Goal: Contribute content: Contribute content

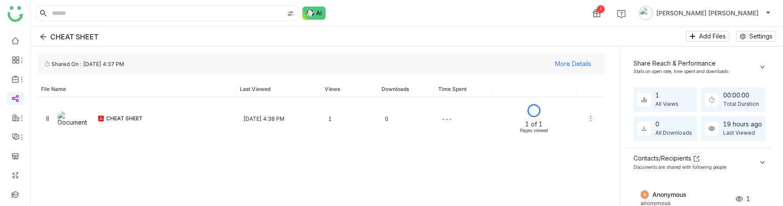
click at [14, 33] on ul "0 1 2 3 4 5 6 7 8 9" at bounding box center [15, 165] width 30 height 275
click at [14, 38] on link at bounding box center [15, 39] width 8 height 7
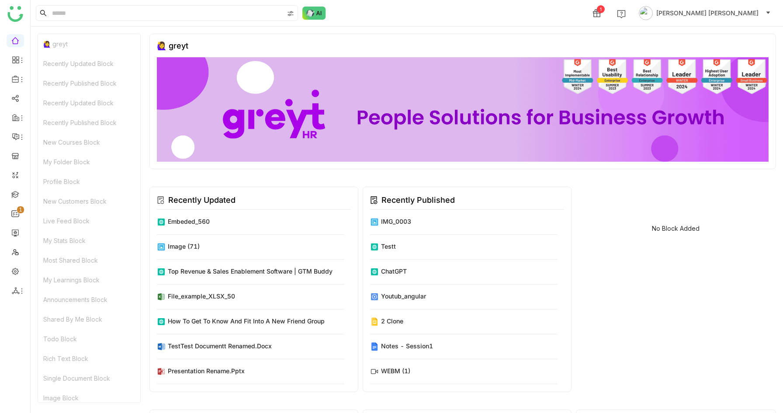
click at [11, 205] on link at bounding box center [15, 270] width 8 height 7
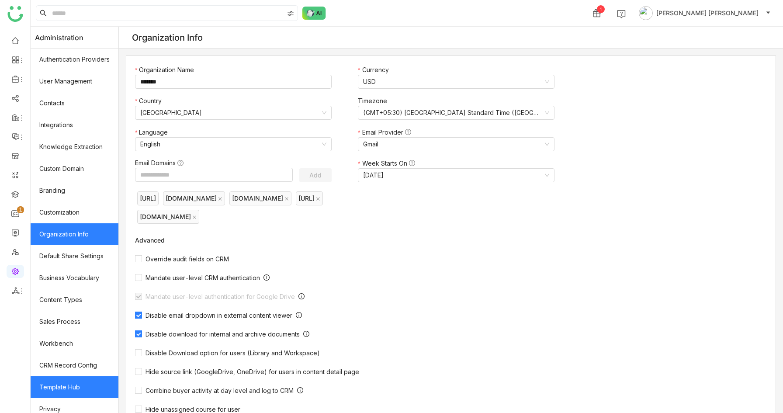
scroll to position [51, 0]
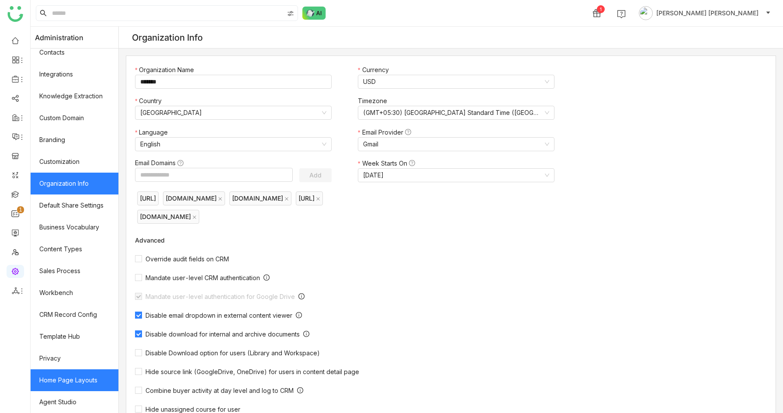
click at [73, 205] on link "Home Page Layouts" at bounding box center [75, 380] width 88 height 22
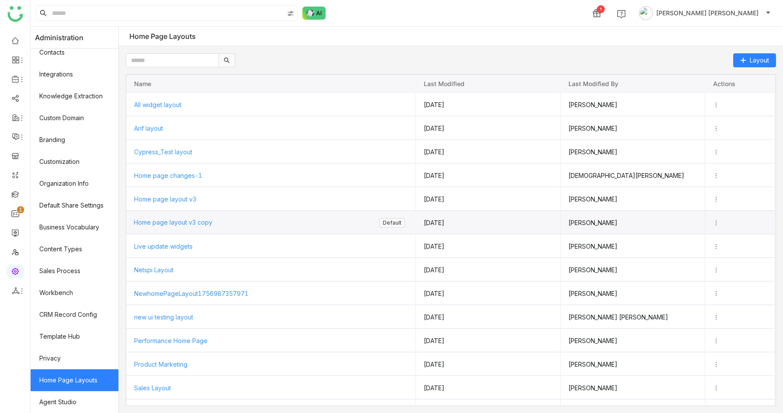
click at [175, 205] on span "Home page layout v3 copy" at bounding box center [173, 221] width 79 height 7
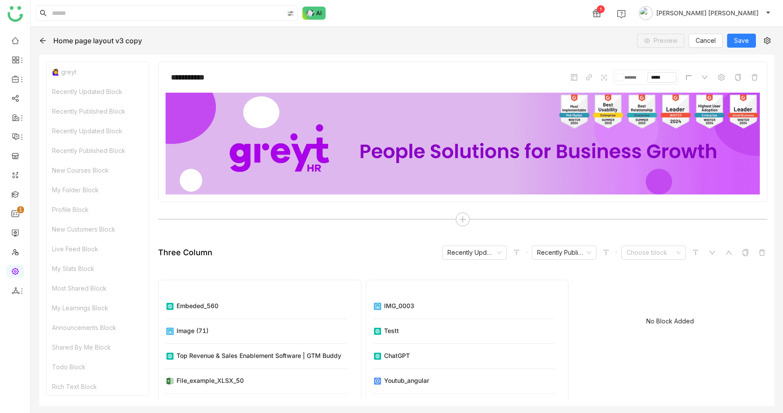
click at [42, 41] on icon at bounding box center [42, 40] width 7 height 7
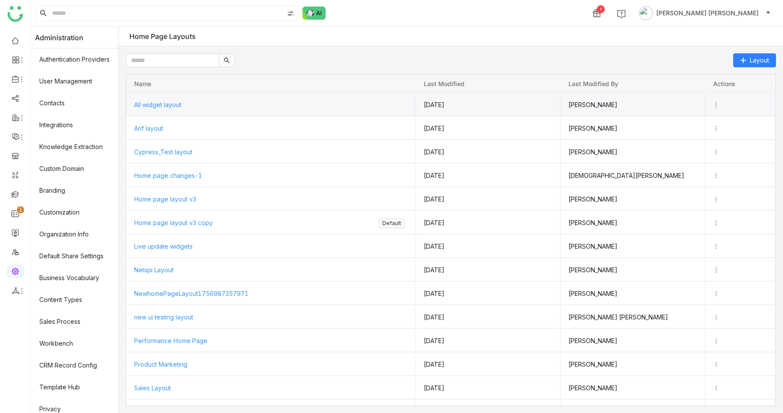
click at [153, 103] on span "All widget layout" at bounding box center [157, 104] width 47 height 7
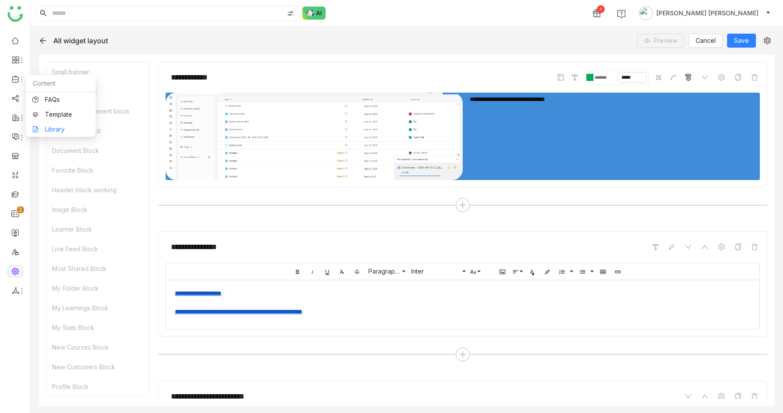
click at [44, 126] on link "Library" at bounding box center [60, 129] width 57 height 6
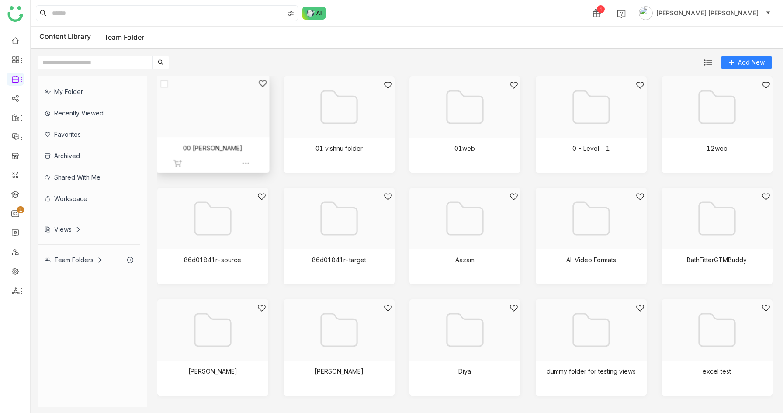
click at [218, 105] on div at bounding box center [210, 117] width 98 height 76
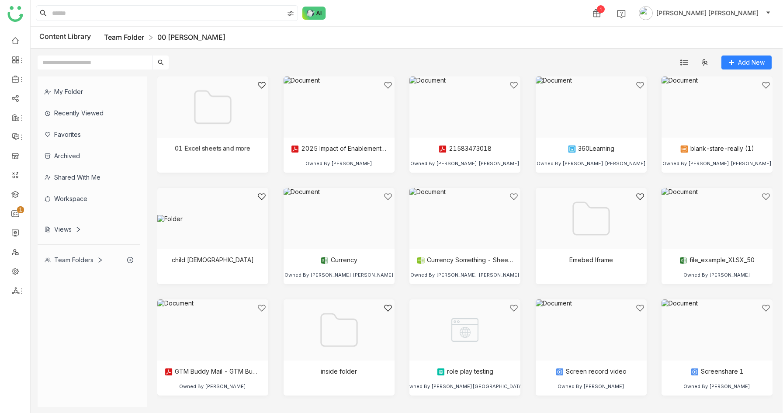
click at [123, 35] on link "Team Folder" at bounding box center [124, 37] width 40 height 9
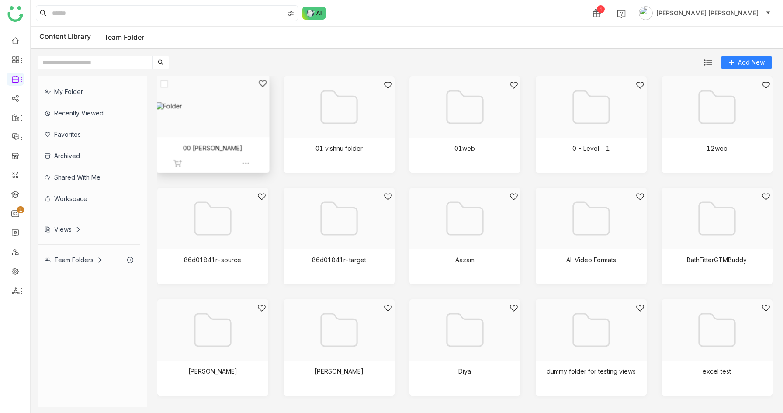
click at [232, 141] on div at bounding box center [210, 117] width 98 height 76
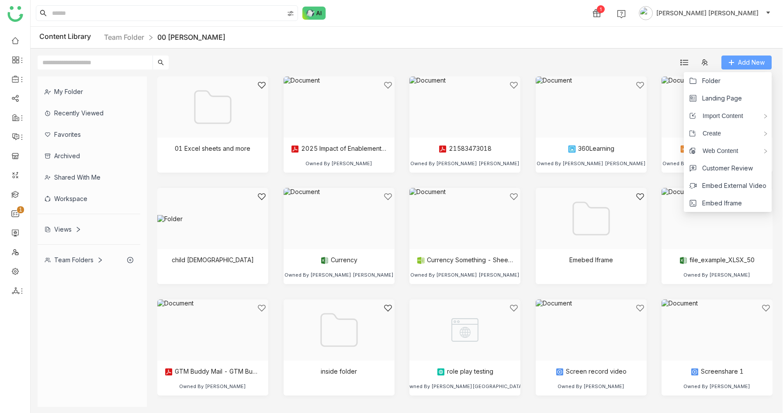
click at [760, 60] on span "Add New" at bounding box center [751, 63] width 27 height 10
click at [718, 101] on span "Landing Page" at bounding box center [722, 99] width 40 height 10
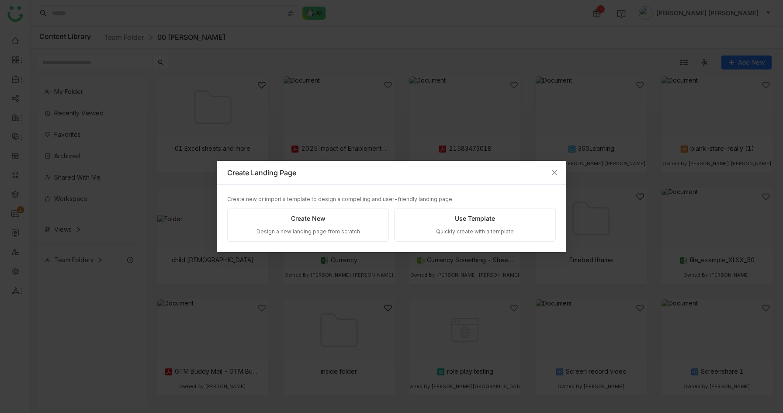
click at [326, 205] on div "Create New Design a new landing page from scratch" at bounding box center [308, 225] width 162 height 34
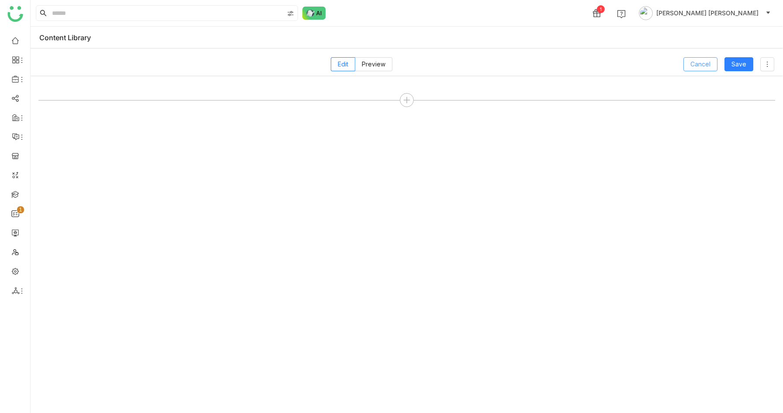
click at [707, 64] on span "Cancel" at bounding box center [700, 64] width 20 height 10
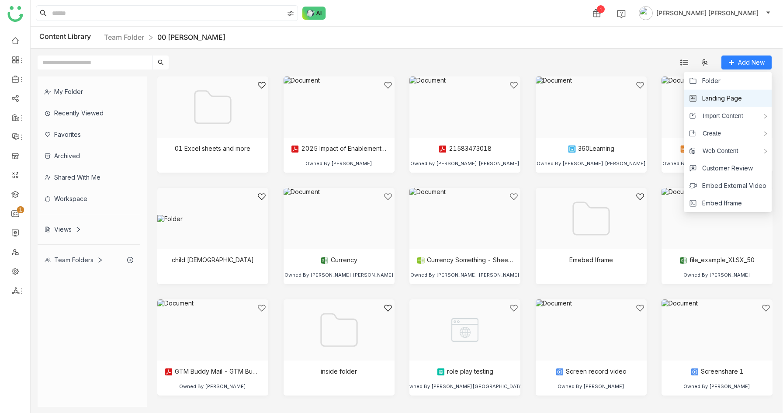
click at [728, 102] on span "Landing Page" at bounding box center [722, 99] width 40 height 10
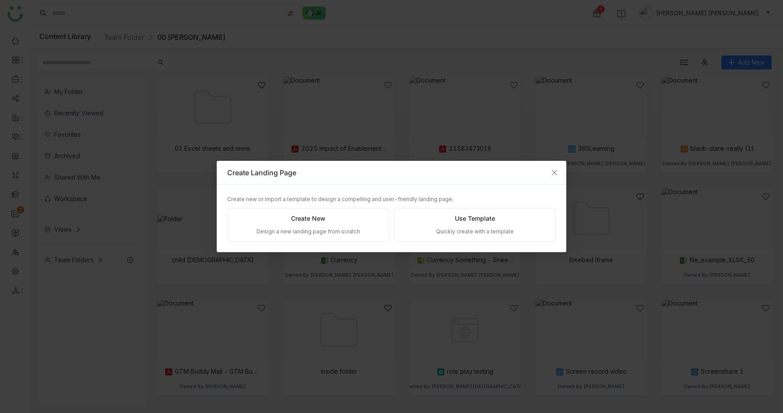
click at [517, 205] on div "Use Template Quickly create with a template" at bounding box center [475, 225] width 162 height 34
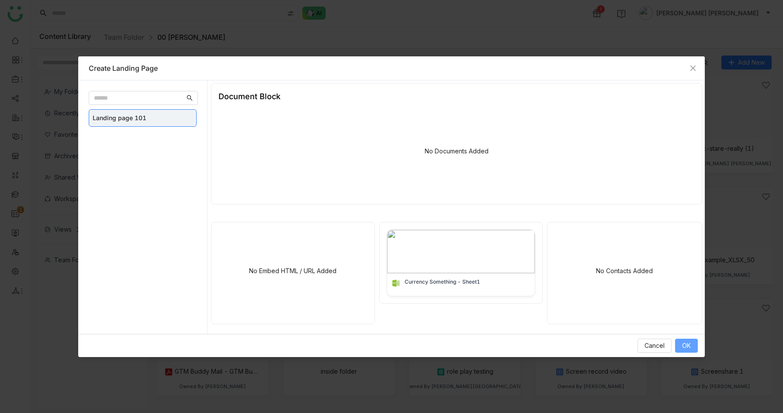
click at [684, 205] on span "OK" at bounding box center [686, 346] width 9 height 10
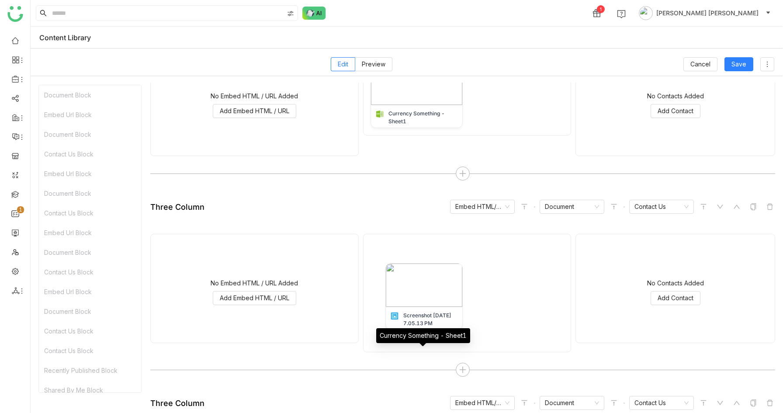
scroll to position [1982, 0]
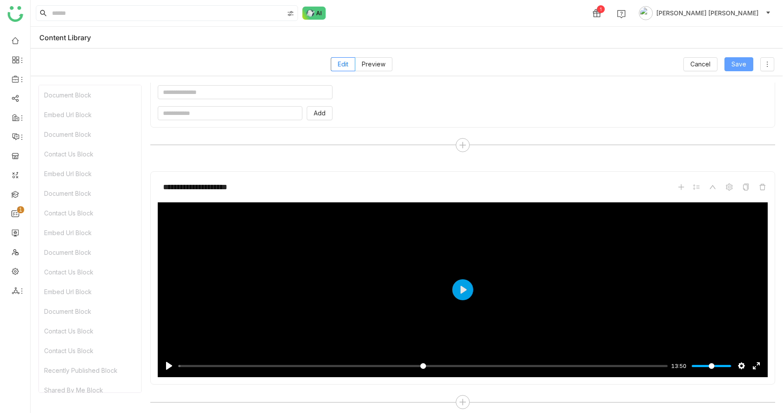
click at [746, 62] on button "Save" at bounding box center [739, 64] width 29 height 14
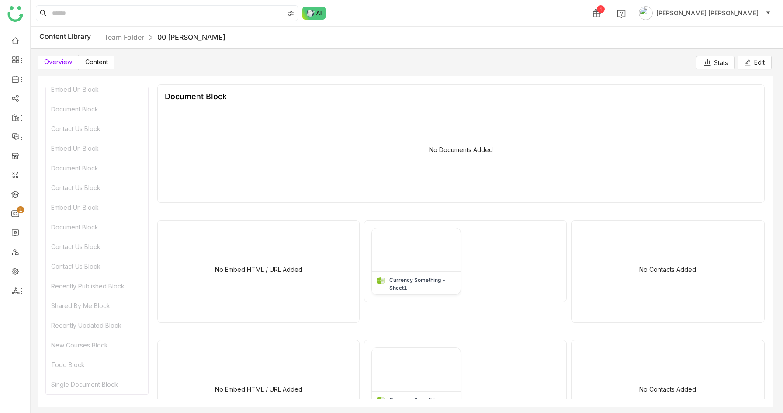
scroll to position [0, 0]
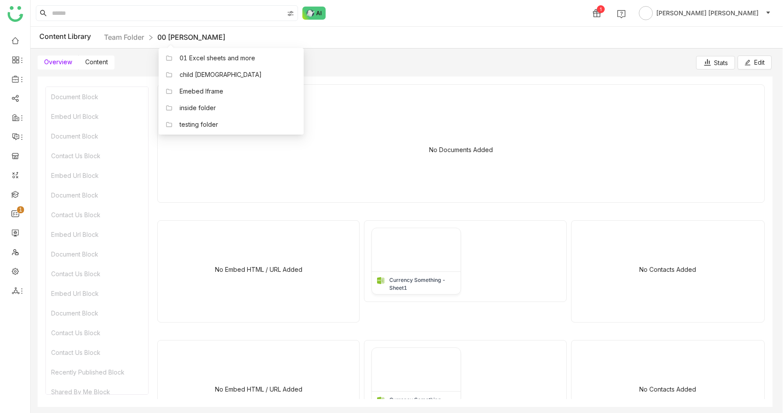
click at [180, 38] on link "00 [PERSON_NAME]" at bounding box center [191, 37] width 68 height 9
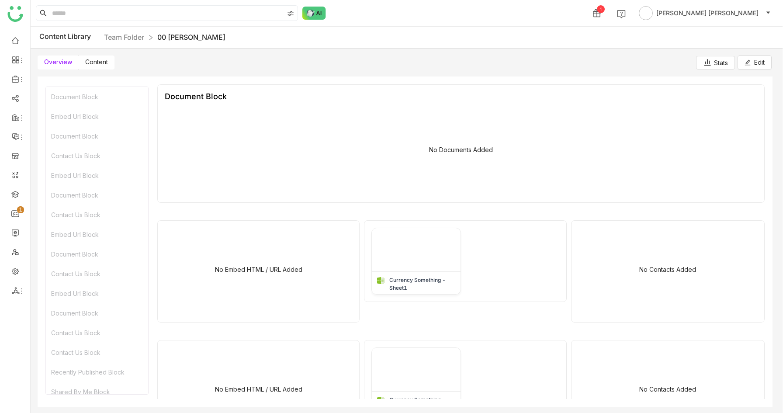
click at [99, 63] on span "Content" at bounding box center [96, 61] width 23 height 7
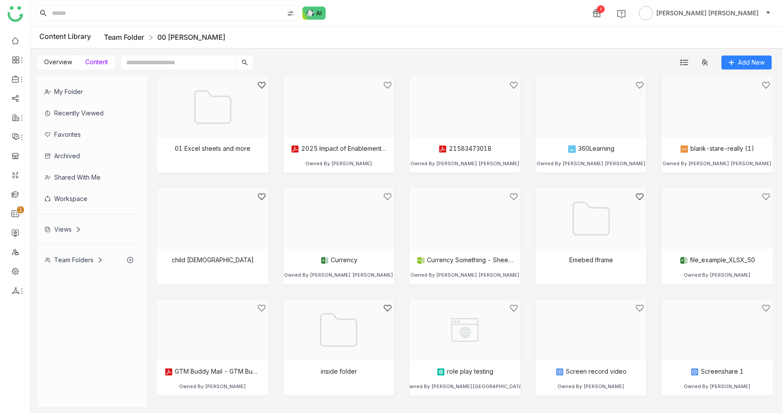
click at [129, 36] on link "Team Folder" at bounding box center [124, 37] width 40 height 9
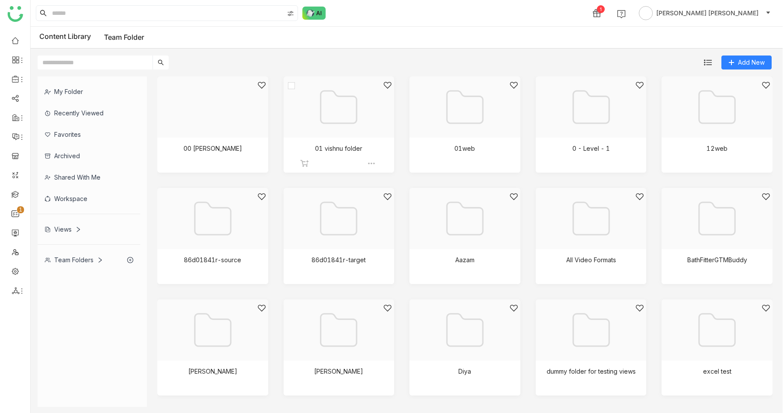
click at [344, 126] on div at bounding box center [336, 118] width 96 height 74
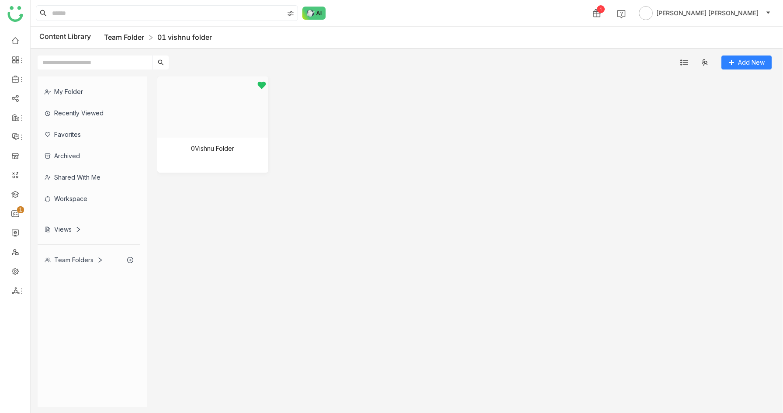
click at [129, 38] on link "Team Folder" at bounding box center [124, 37] width 40 height 9
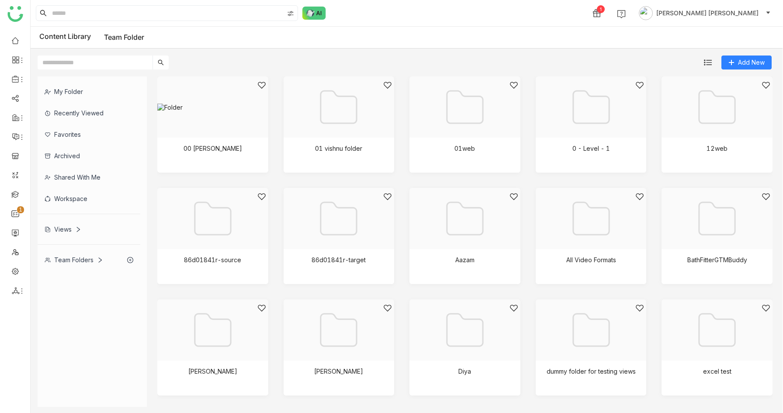
click at [231, 141] on div at bounding box center [210, 118] width 96 height 74
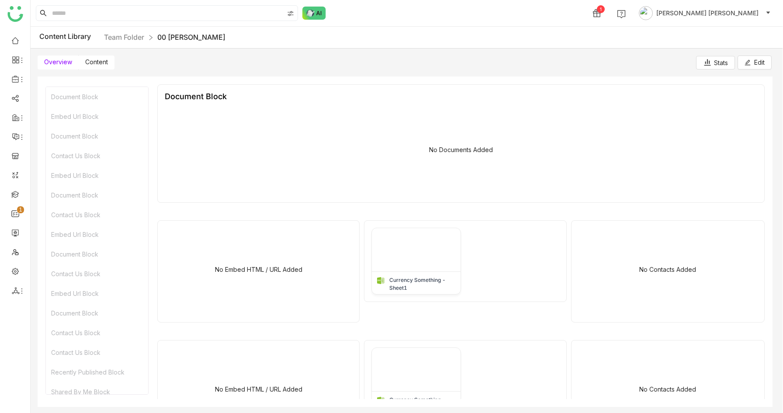
scroll to position [29, 0]
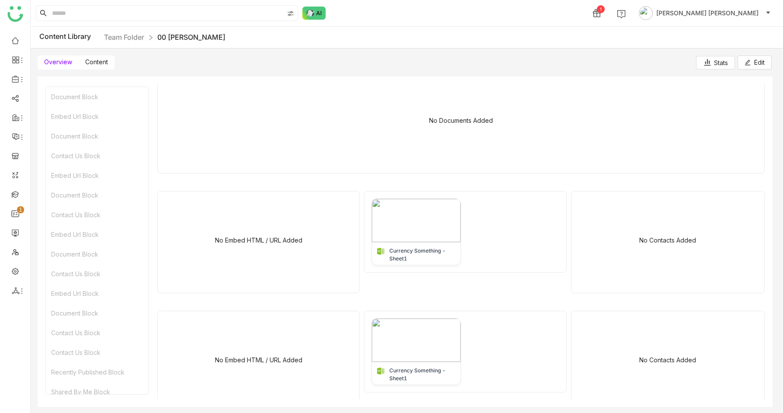
click at [107, 59] on span "Content" at bounding box center [96, 61] width 23 height 7
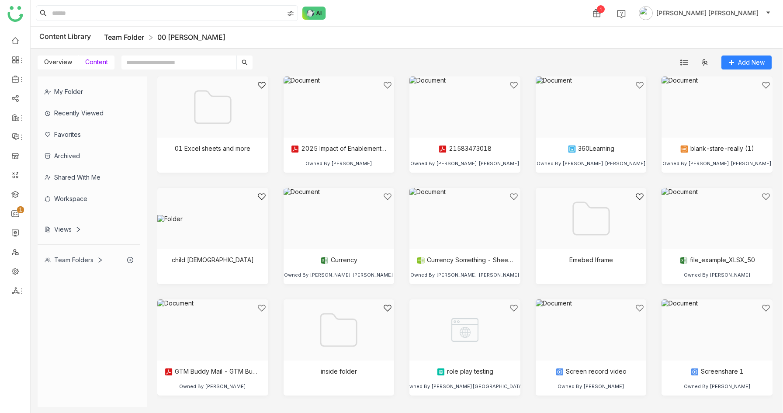
click at [118, 39] on link "Team Folder" at bounding box center [124, 37] width 40 height 9
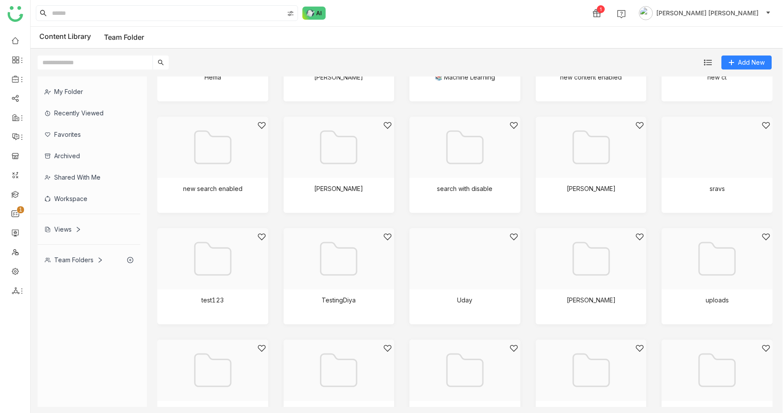
scroll to position [447, 0]
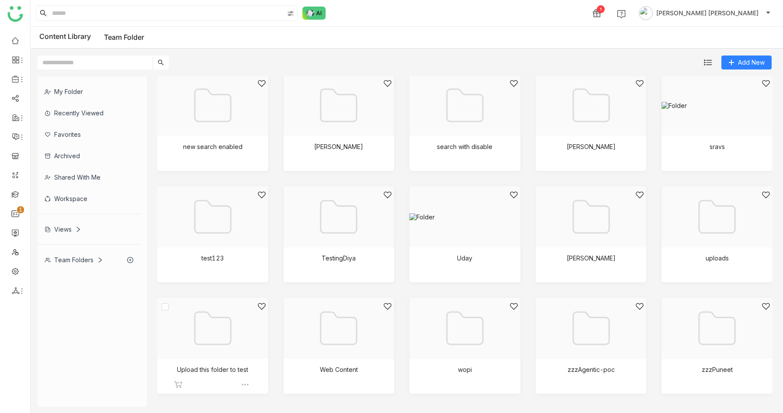
click at [222, 329] on div at bounding box center [210, 339] width 96 height 74
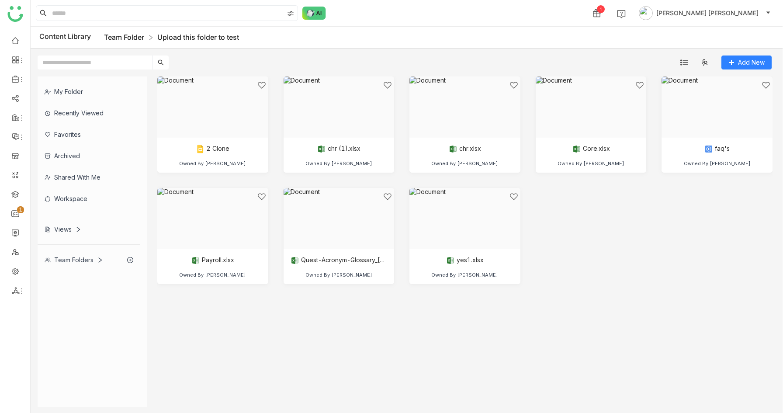
click at [138, 34] on link "Team Folder" at bounding box center [124, 37] width 40 height 9
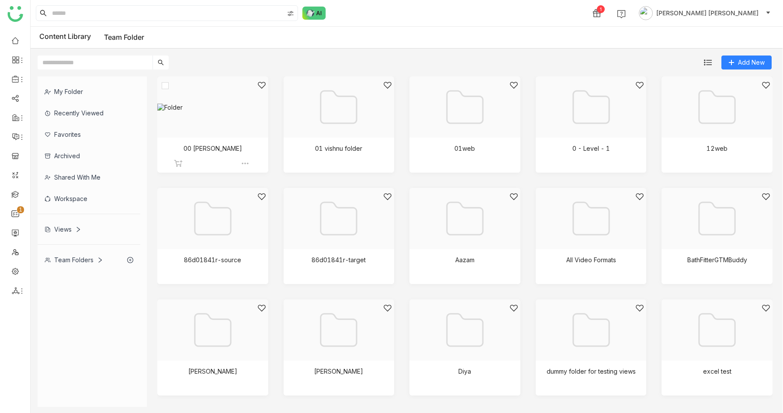
click at [229, 123] on div at bounding box center [210, 118] width 96 height 74
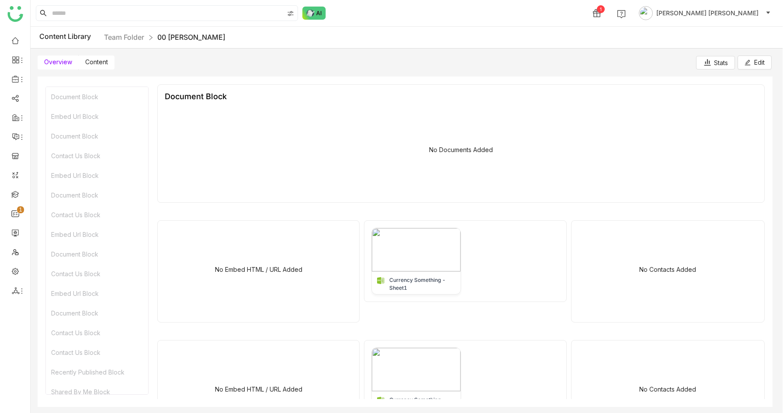
click at [97, 58] on span "Content" at bounding box center [96, 61] width 23 height 7
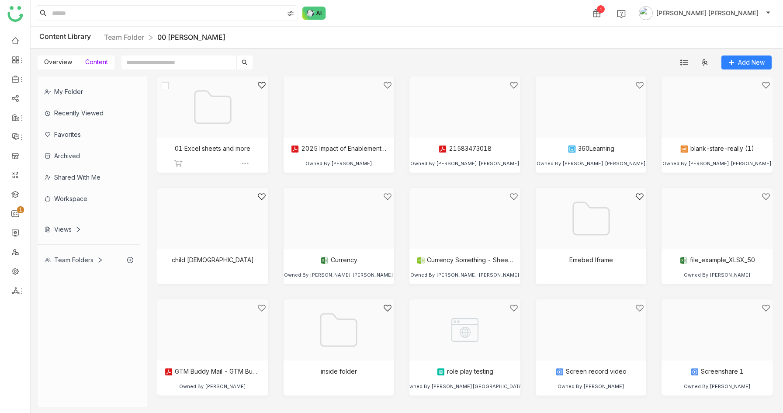
scroll to position [113, 0]
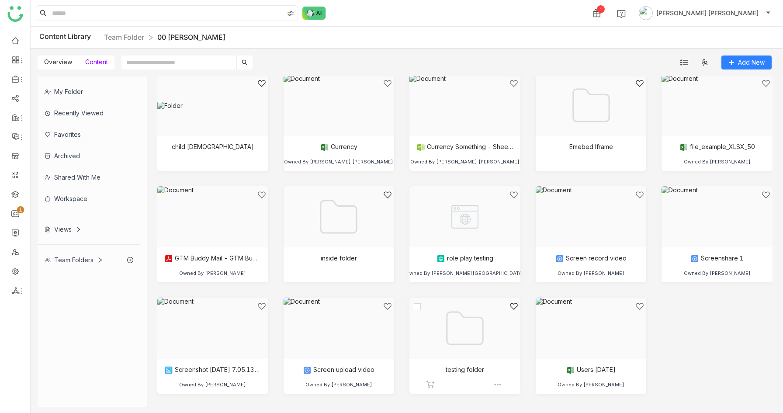
click at [477, 334] on div at bounding box center [462, 339] width 96 height 74
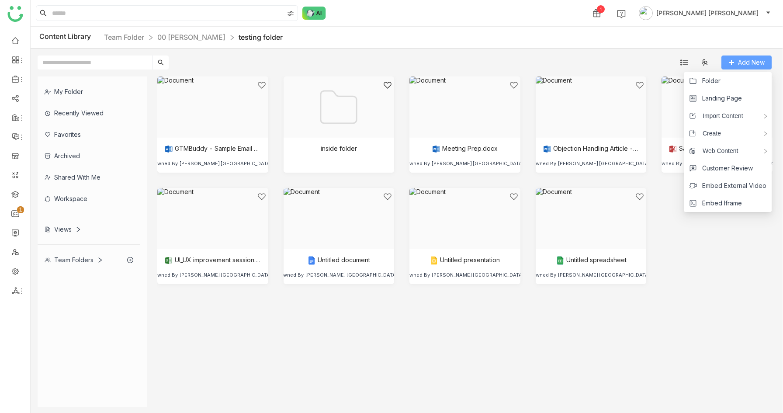
click at [751, 64] on span "Add New" at bounding box center [751, 63] width 27 height 10
click at [658, 135] on li "Page" at bounding box center [644, 133] width 76 height 17
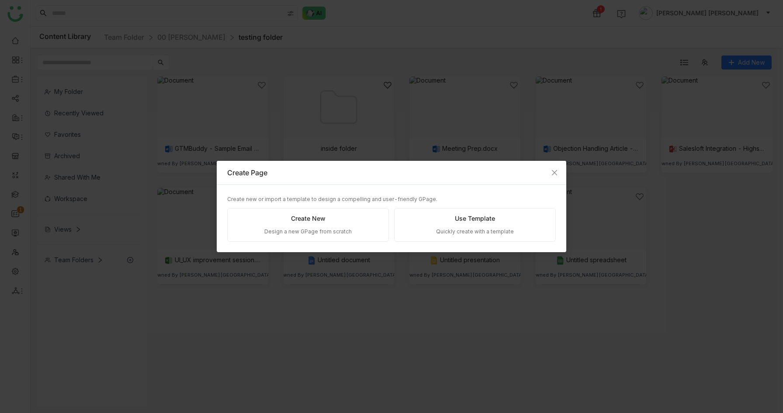
click at [476, 218] on div "Use Template" at bounding box center [475, 219] width 40 height 10
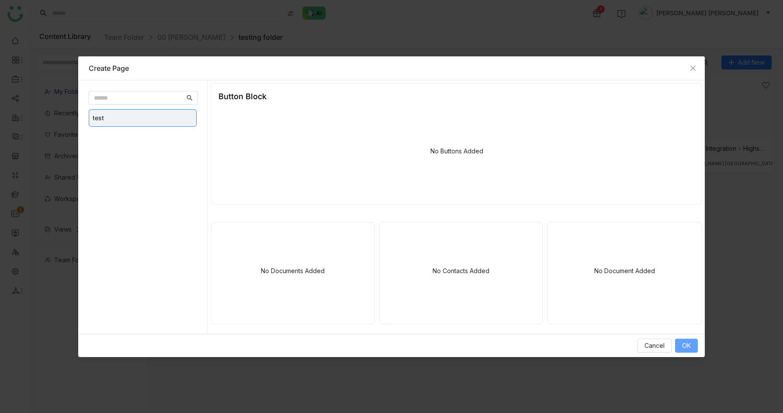
click at [690, 347] on span "OK" at bounding box center [686, 346] width 9 height 10
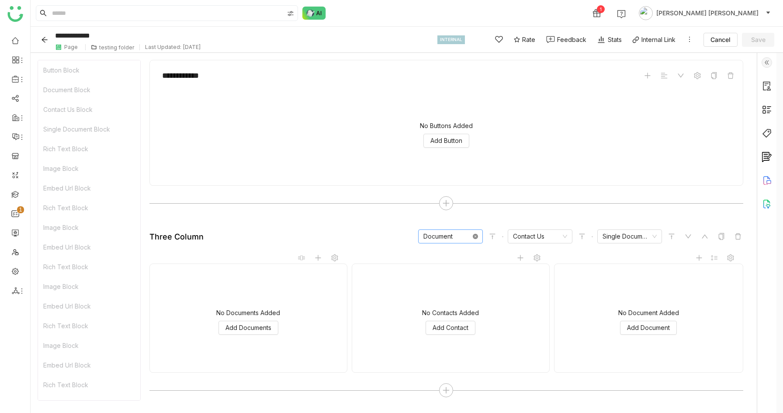
click at [478, 237] on icon at bounding box center [475, 236] width 5 height 5
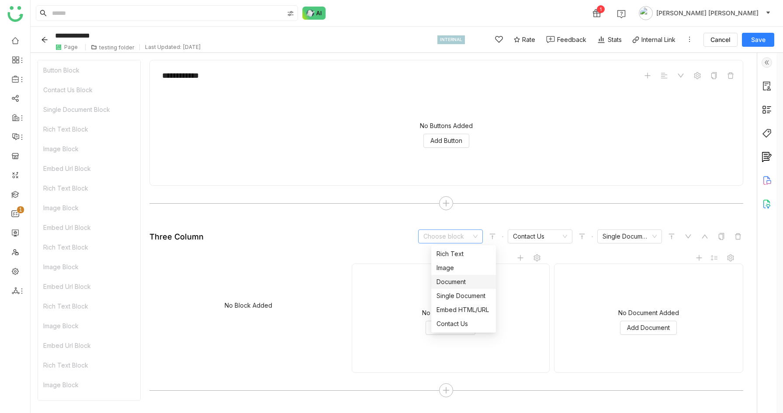
click at [466, 279] on div "Document" at bounding box center [464, 282] width 54 height 10
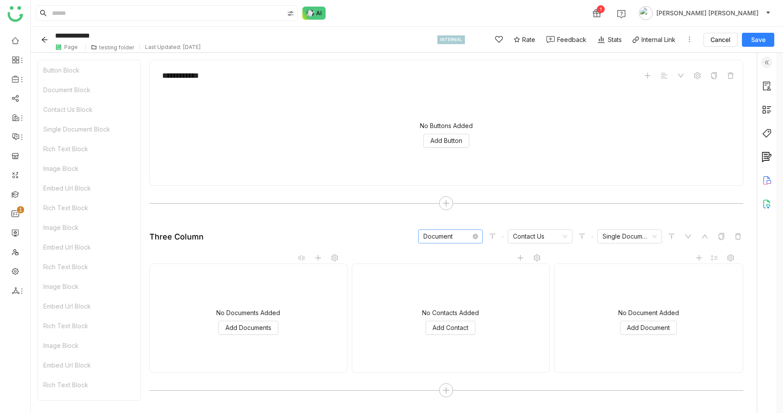
click at [752, 40] on span "Save" at bounding box center [758, 39] width 14 height 9
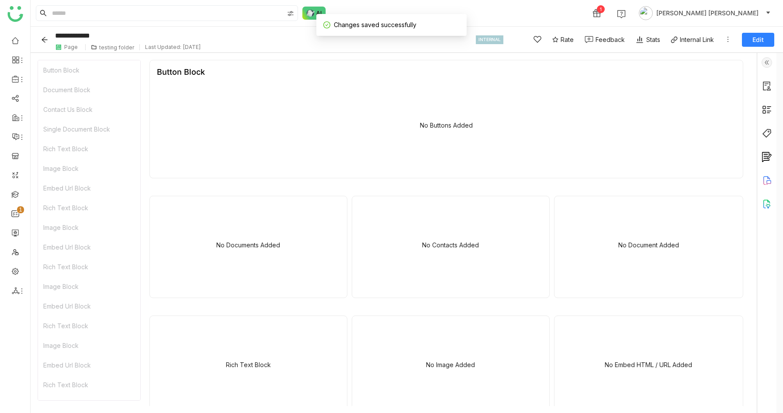
type input "**********"
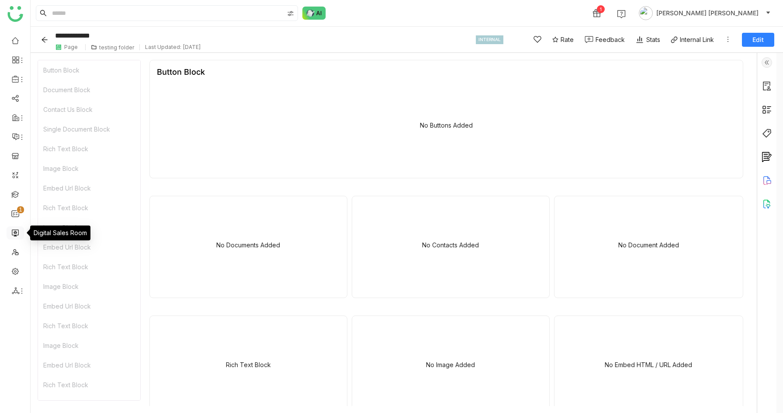
click at [14, 230] on link at bounding box center [15, 232] width 8 height 7
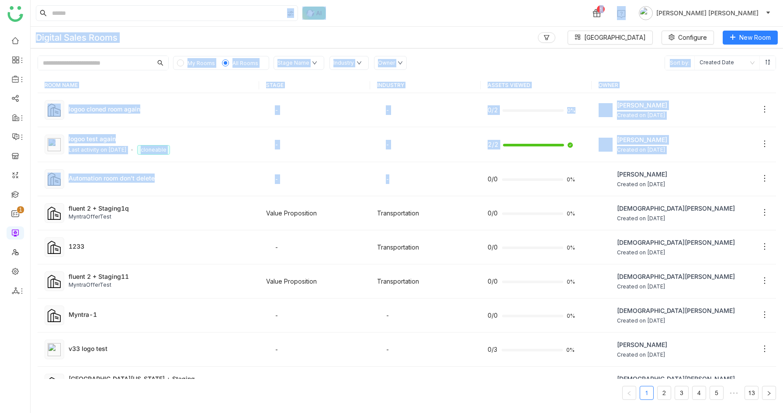
drag, startPoint x: 408, startPoint y: 180, endPoint x: 195, endPoint y: 23, distance: 265.2
click at [195, 23] on nz-layout "1 [PERSON_NAME] [PERSON_NAME] Digital Sales Rooms Block Library Configure New R…" at bounding box center [407, 206] width 752 height 413
click at [503, 46] on div "Digital Sales Rooms Block Library Configure New Room" at bounding box center [407, 38] width 752 height 22
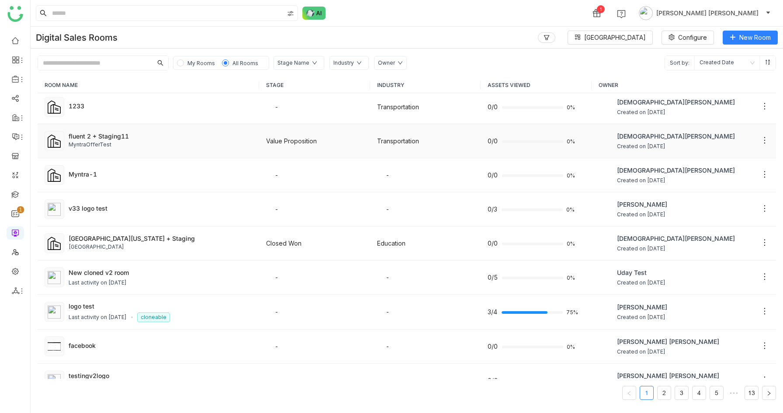
scroll to position [328, 0]
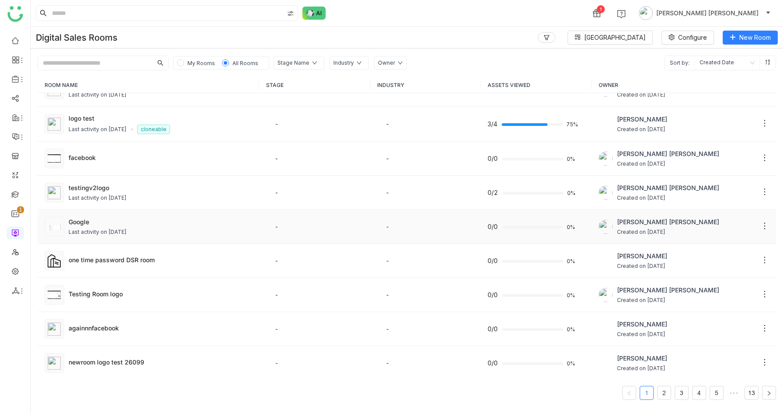
click at [127, 228] on div "Last activity on [DATE]" at bounding box center [98, 232] width 58 height 8
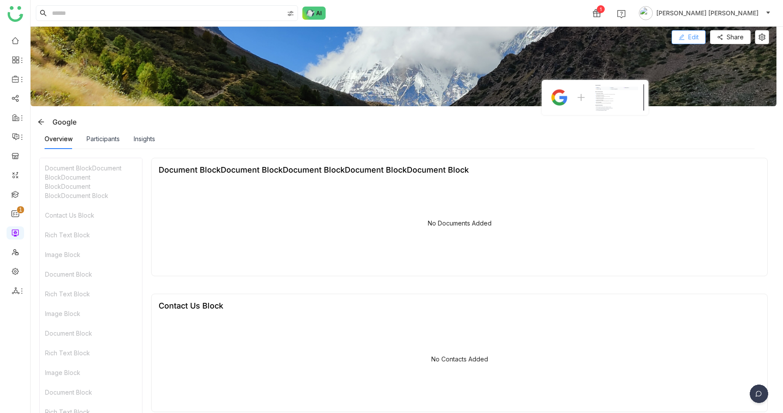
click at [693, 37] on button "Edit" at bounding box center [689, 37] width 34 height 14
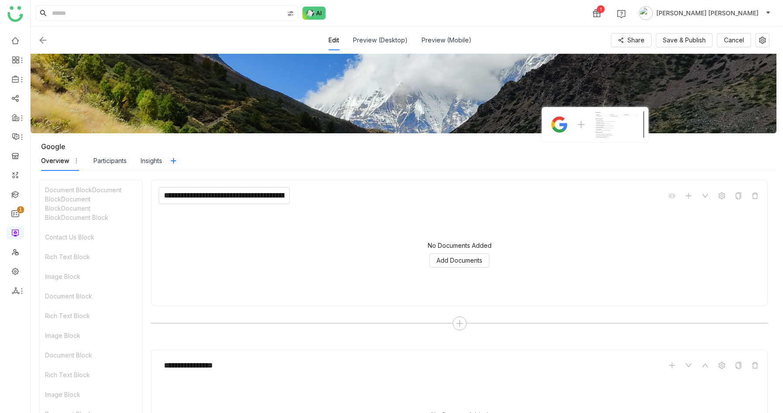
click at [222, 195] on input "**********" at bounding box center [224, 195] width 131 height 17
click at [229, 195] on input "**********" at bounding box center [224, 195] width 131 height 17
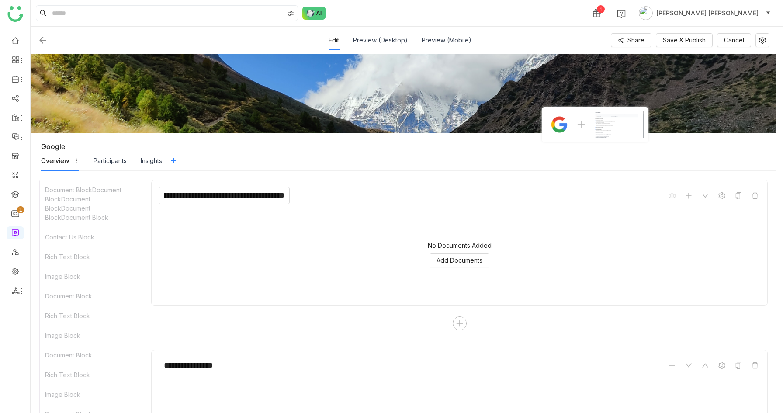
drag, startPoint x: 225, startPoint y: 195, endPoint x: 462, endPoint y: 208, distance: 238.1
click at [462, 208] on div "**********" at bounding box center [459, 243] width 617 height 126
type input "**********"
click at [394, 221] on div "No Documents Added Add Documents" at bounding box center [460, 254] width 602 height 87
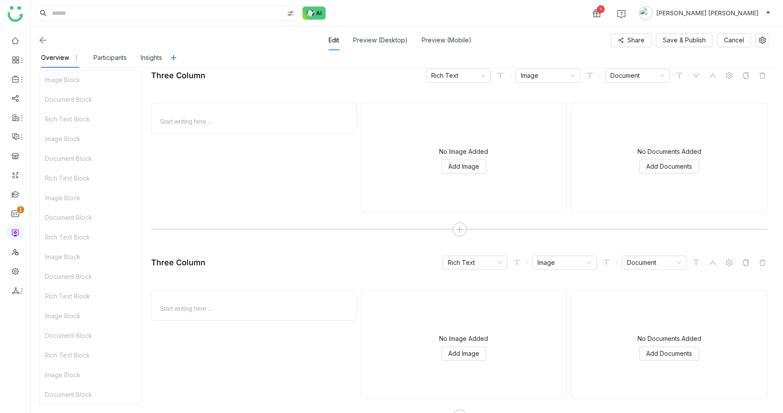
scroll to position [1219, 0]
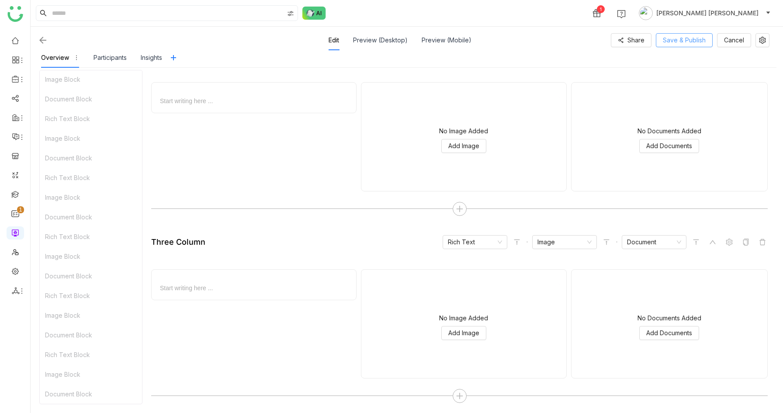
click at [683, 41] on span "Save & Publish" at bounding box center [684, 40] width 43 height 10
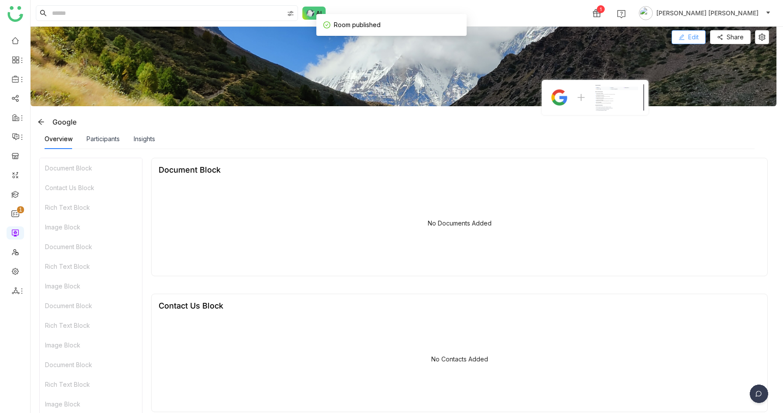
click at [706, 36] on button "Edit" at bounding box center [689, 37] width 34 height 14
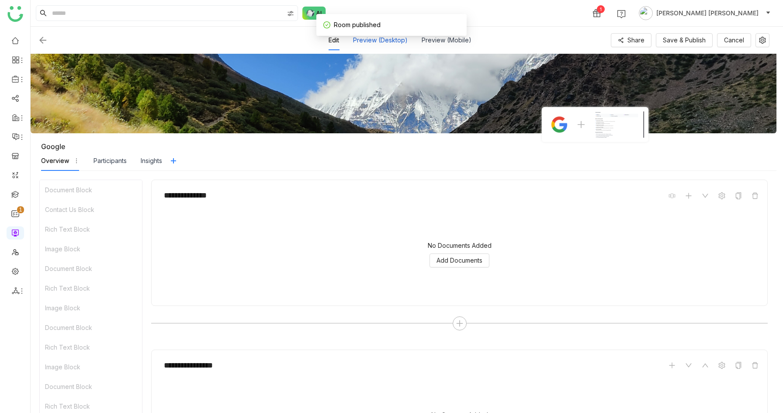
click at [388, 38] on div "Preview (Desktop)" at bounding box center [380, 40] width 55 height 20
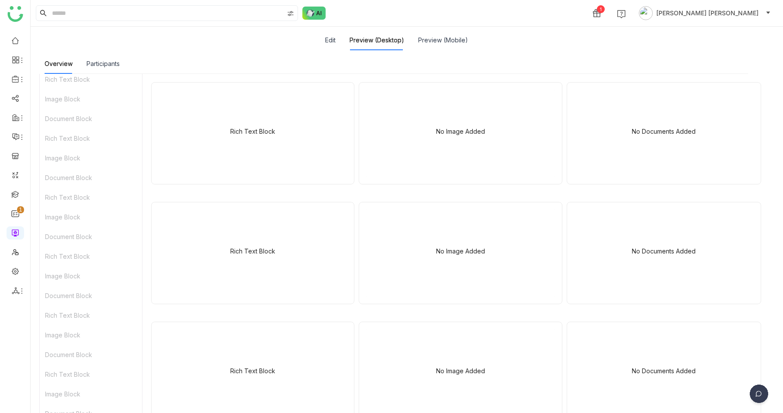
scroll to position [749, 0]
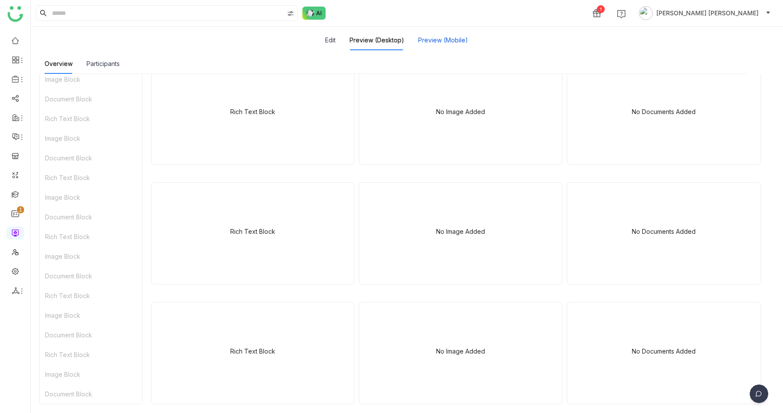
click at [431, 40] on button "Preview (Mobile)" at bounding box center [443, 40] width 50 height 10
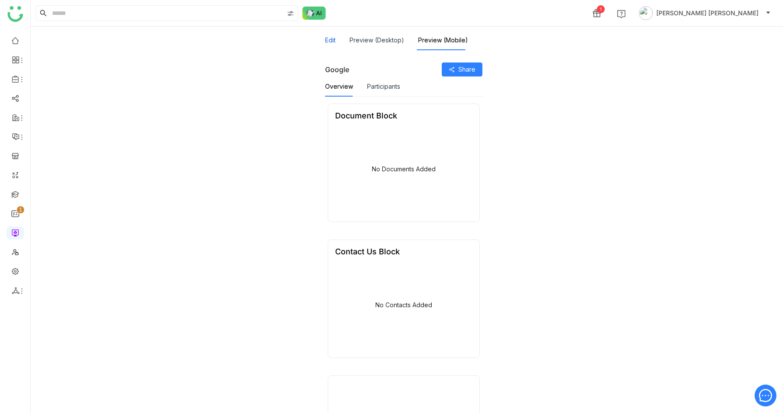
click at [333, 43] on button "Edit" at bounding box center [330, 40] width 10 height 10
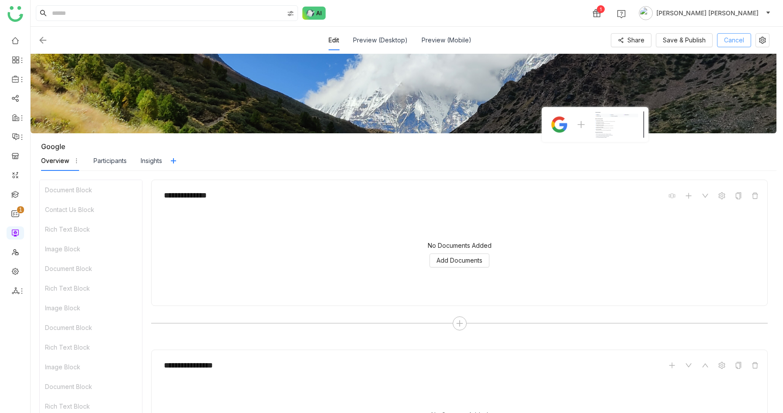
click at [733, 40] on span "Cancel" at bounding box center [734, 40] width 20 height 10
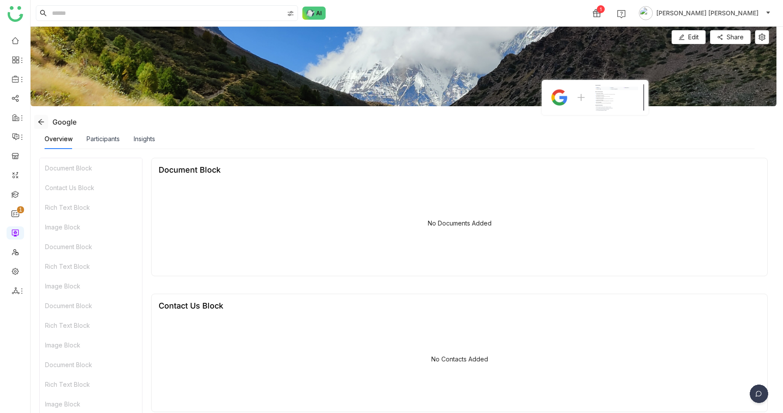
click at [40, 124] on icon at bounding box center [41, 121] width 7 height 7
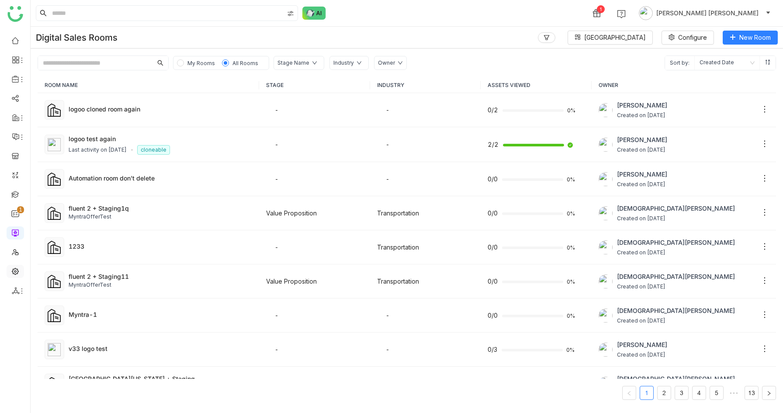
click at [16, 274] on link at bounding box center [15, 270] width 8 height 7
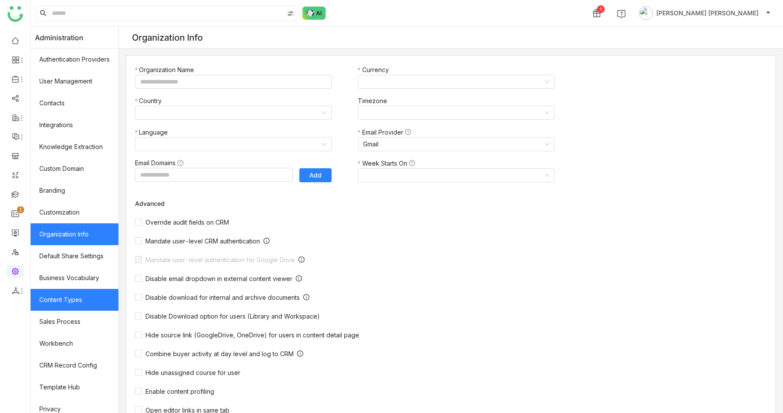
type input "*******"
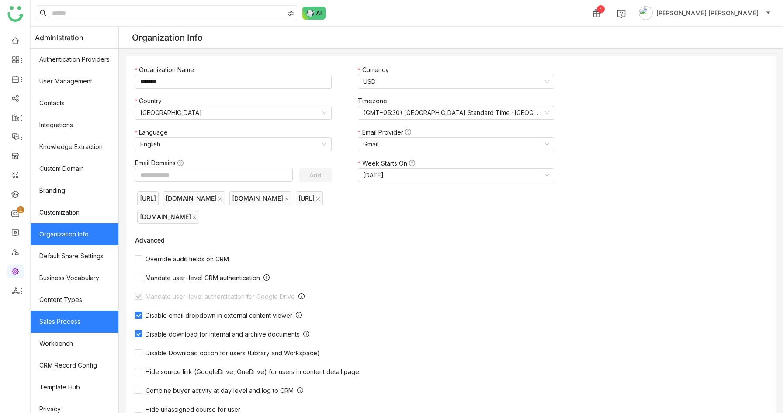
scroll to position [51, 0]
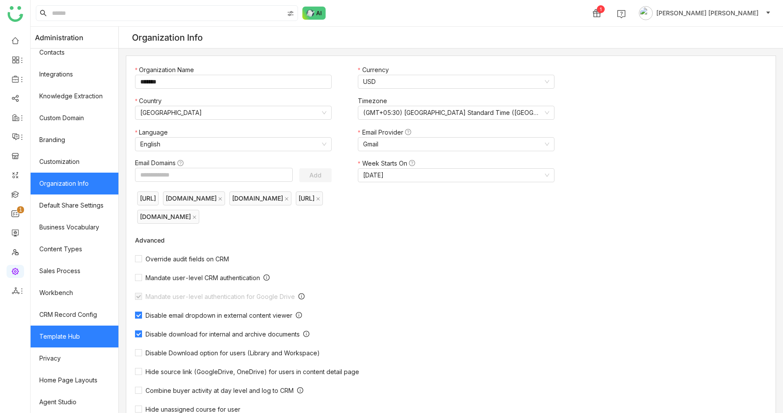
click at [54, 337] on link "Template Hub" at bounding box center [75, 337] width 88 height 22
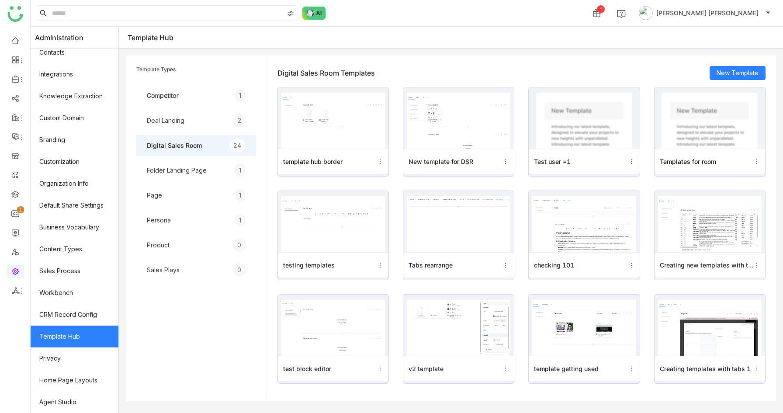
click at [196, 173] on div "Folder Landing Page" at bounding box center [177, 170] width 60 height 9
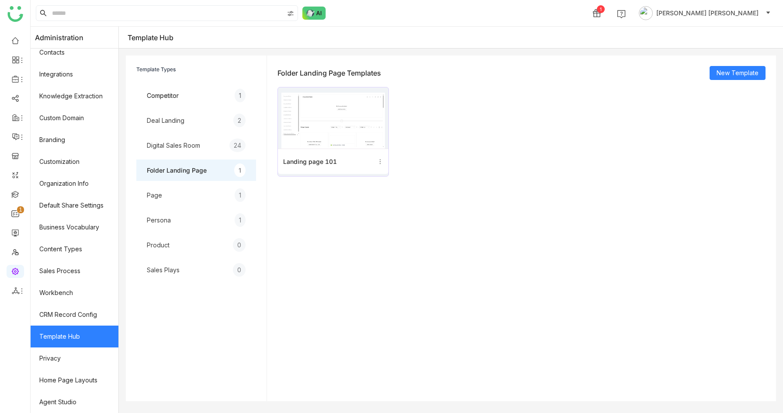
click at [350, 130] on img at bounding box center [333, 121] width 104 height 56
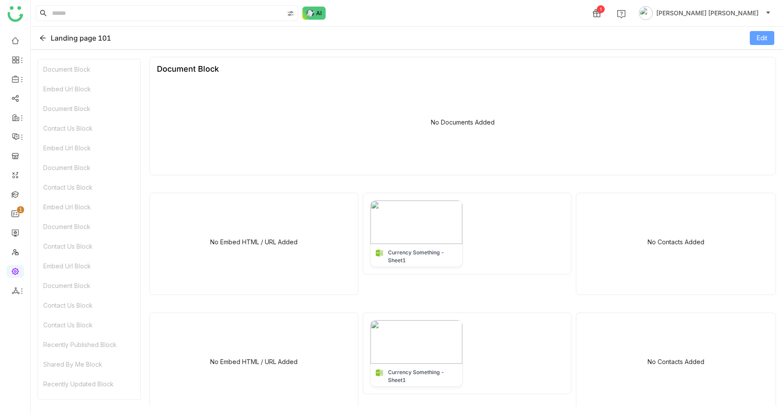
click at [770, 35] on button "Edit" at bounding box center [762, 38] width 24 height 14
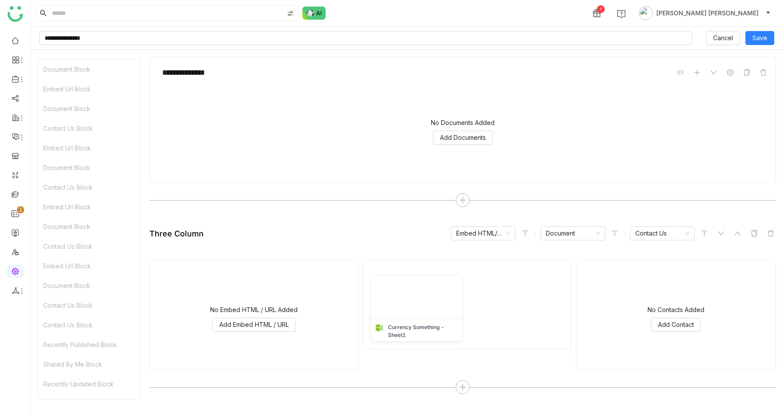
scroll to position [53, 0]
click at [731, 33] on button "Cancel" at bounding box center [723, 38] width 34 height 14
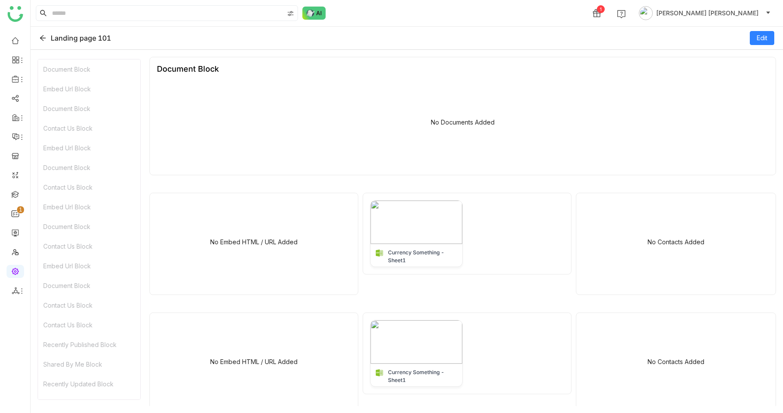
click at [43, 36] on icon at bounding box center [42, 38] width 7 height 7
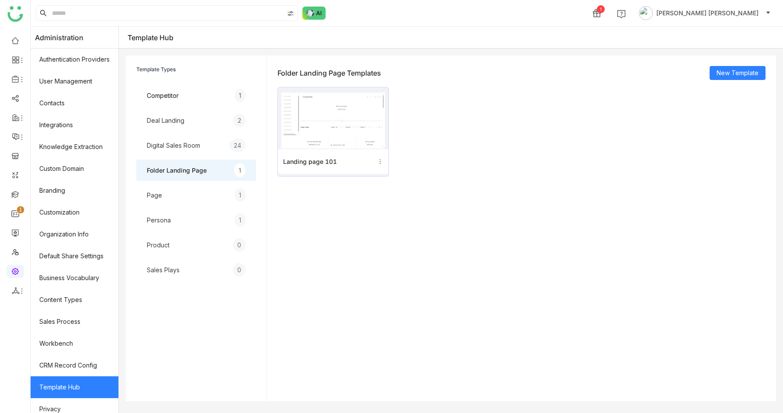
click at [196, 194] on div "Page 1" at bounding box center [196, 194] width 120 height 21
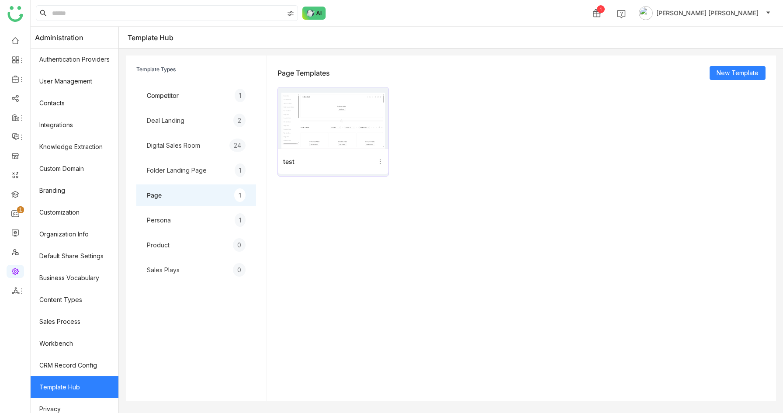
click at [350, 121] on img at bounding box center [333, 121] width 104 height 56
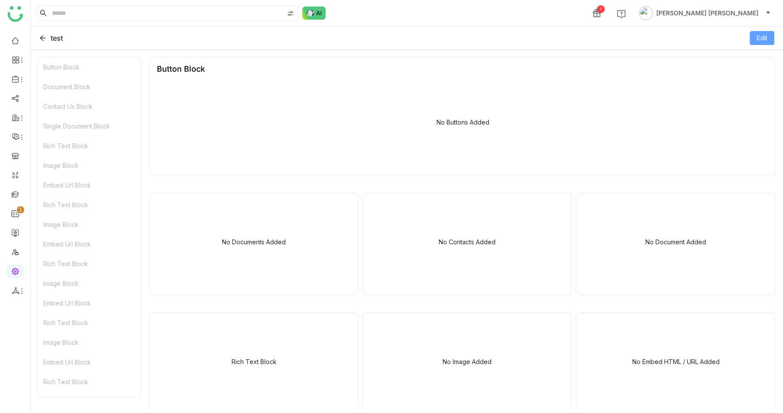
click at [761, 35] on span "Edit" at bounding box center [762, 38] width 10 height 10
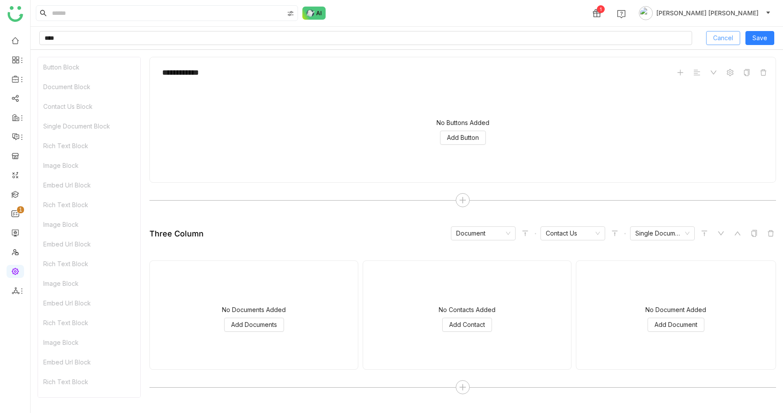
click at [718, 36] on span "Cancel" at bounding box center [723, 38] width 20 height 10
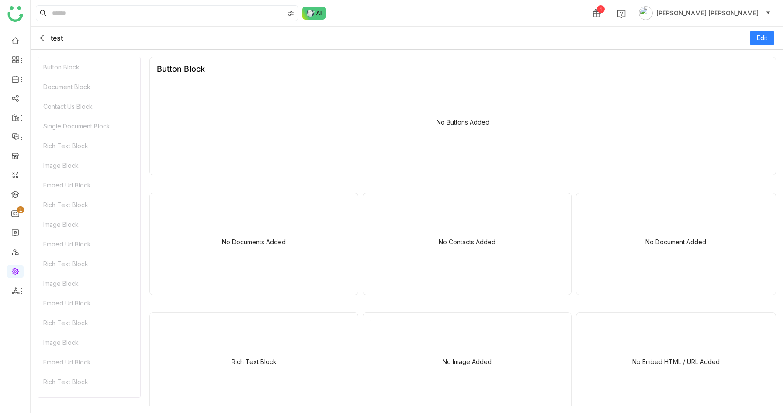
click at [42, 38] on icon at bounding box center [42, 38] width 7 height 7
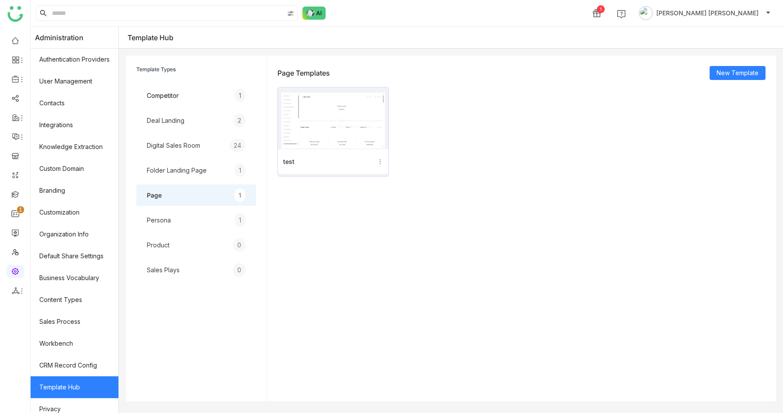
click at [174, 148] on div "Digital Sales Room" at bounding box center [173, 145] width 53 height 9
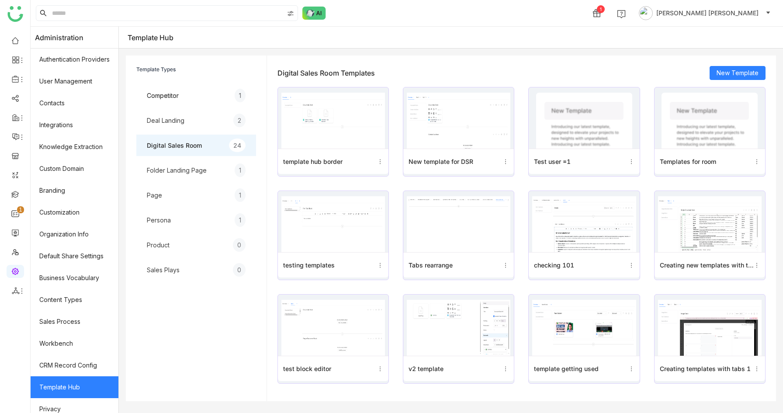
click at [355, 130] on img at bounding box center [333, 121] width 104 height 56
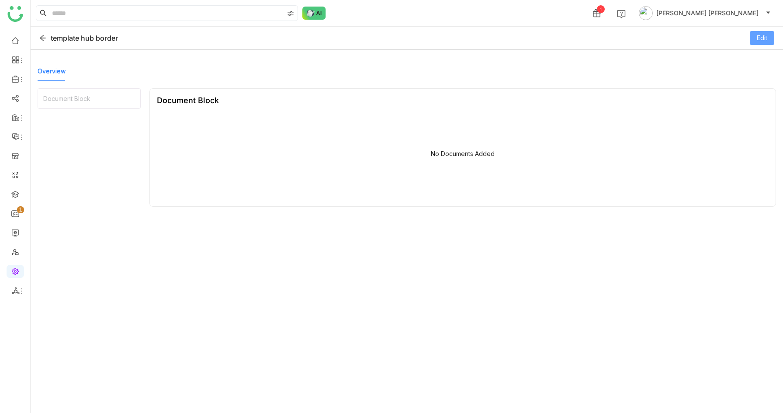
click at [753, 40] on button "Edit" at bounding box center [762, 38] width 24 height 14
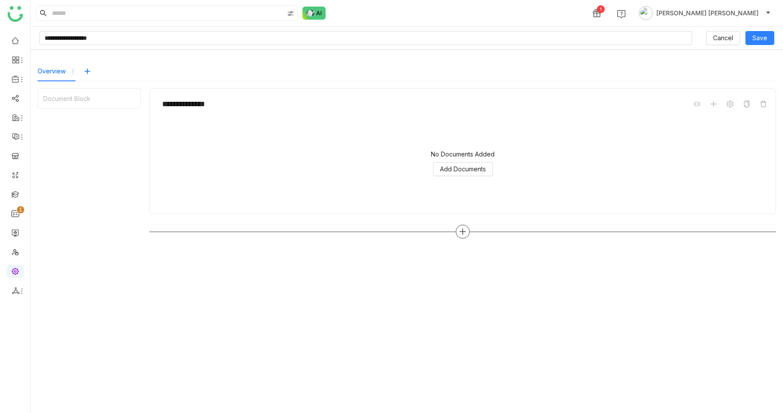
click at [458, 231] on div at bounding box center [463, 232] width 14 height 14
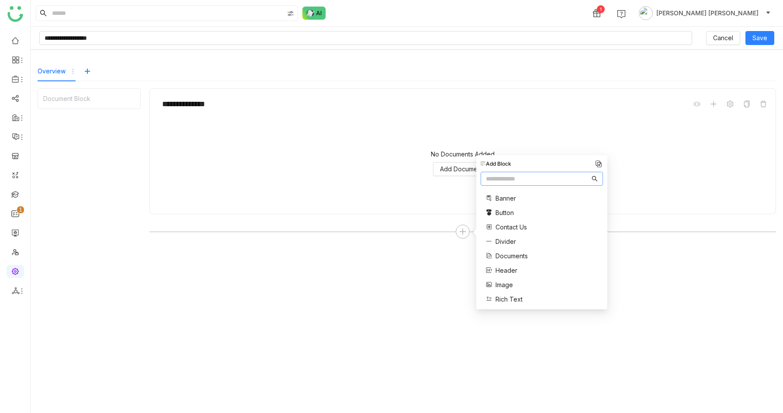
scroll to position [176, 0]
click at [510, 282] on span "Three Column" at bounding box center [516, 280] width 41 height 9
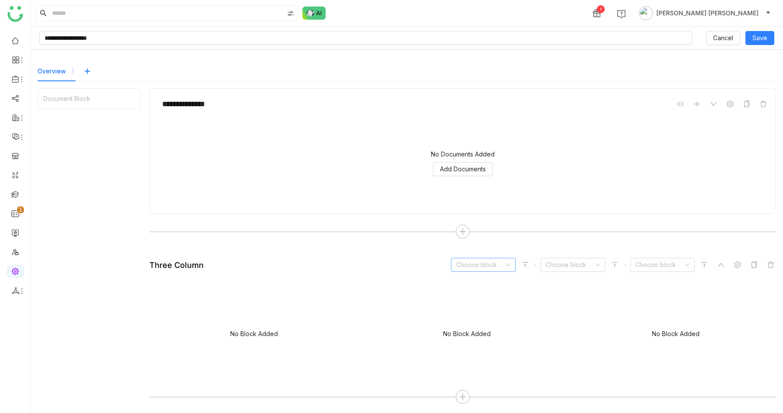
click at [485, 261] on input at bounding box center [480, 264] width 48 height 13
click at [481, 284] on div "Rich Text" at bounding box center [483, 282] width 54 height 10
click at [573, 265] on input at bounding box center [570, 264] width 48 height 13
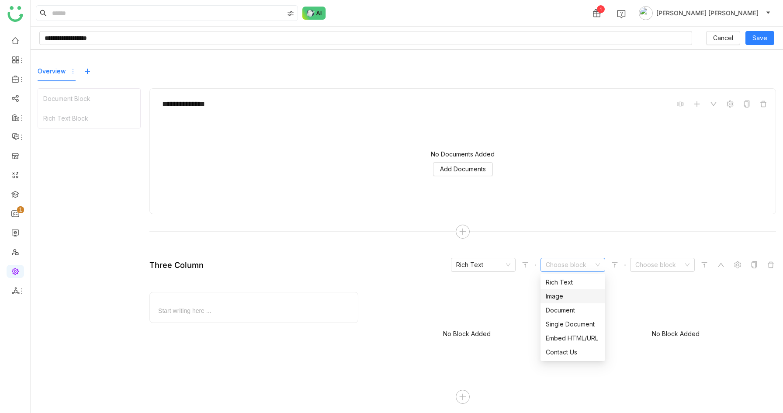
click at [569, 298] on div "Image" at bounding box center [573, 296] width 54 height 10
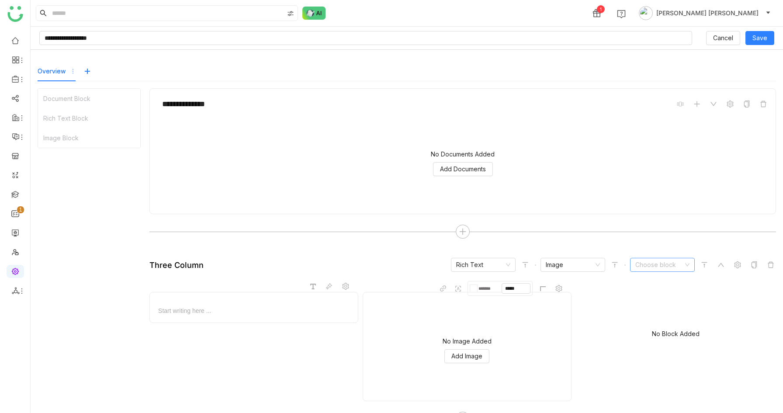
click at [670, 266] on input at bounding box center [659, 264] width 48 height 13
click at [660, 311] on div "Document" at bounding box center [662, 310] width 54 height 10
click at [751, 264] on icon at bounding box center [754, 264] width 7 height 7
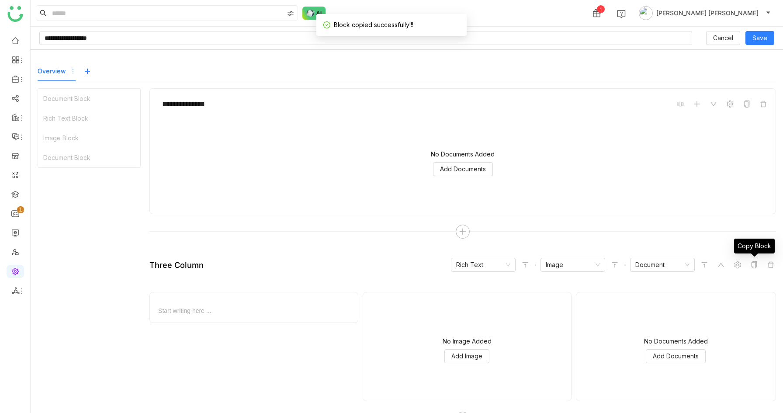
scroll to position [14, 0]
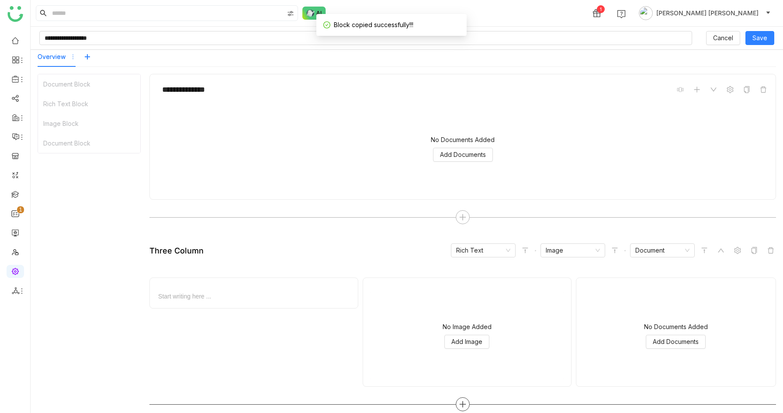
click at [462, 401] on icon at bounding box center [463, 404] width 8 height 8
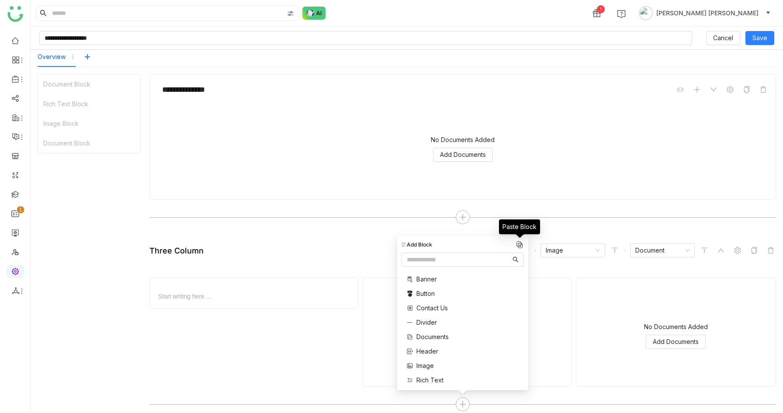
click at [518, 246] on img at bounding box center [519, 244] width 9 height 9
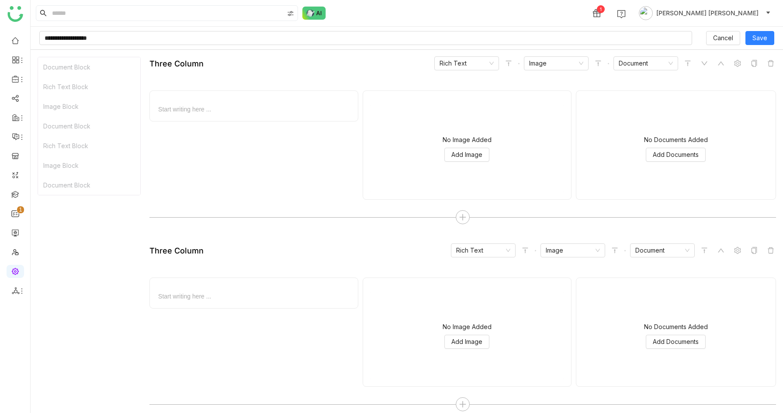
scroll to position [201, 0]
click at [459, 401] on icon at bounding box center [463, 404] width 8 height 8
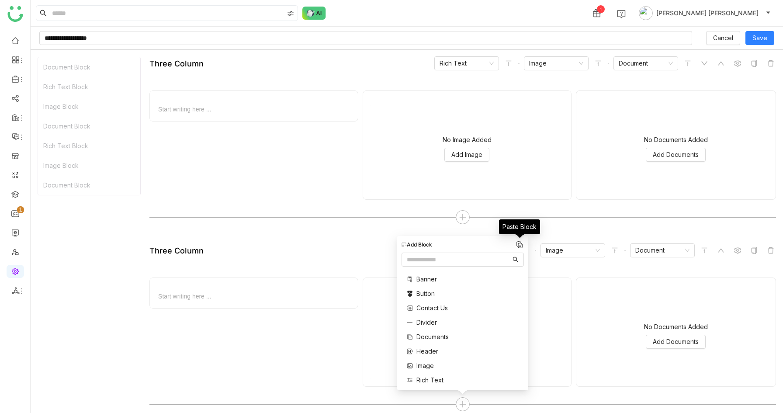
click at [520, 244] on img at bounding box center [519, 244] width 9 height 9
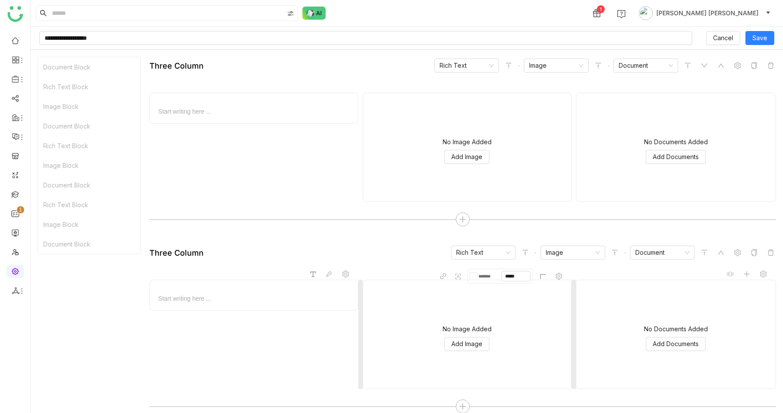
scroll to position [388, 0]
click at [462, 215] on icon at bounding box center [463, 217] width 8 height 8
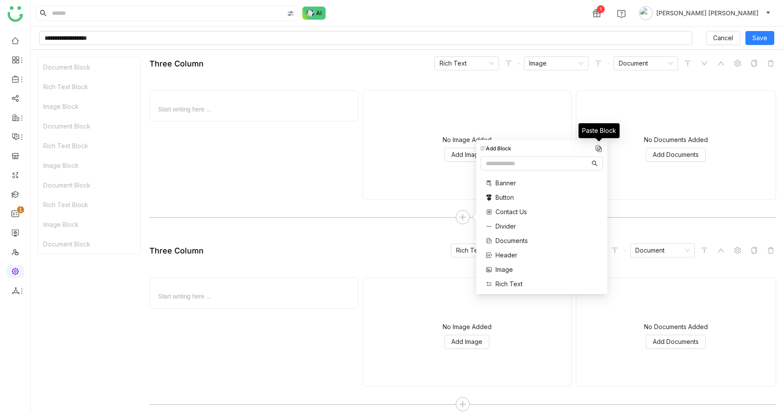
click at [599, 148] on img at bounding box center [598, 148] width 9 height 9
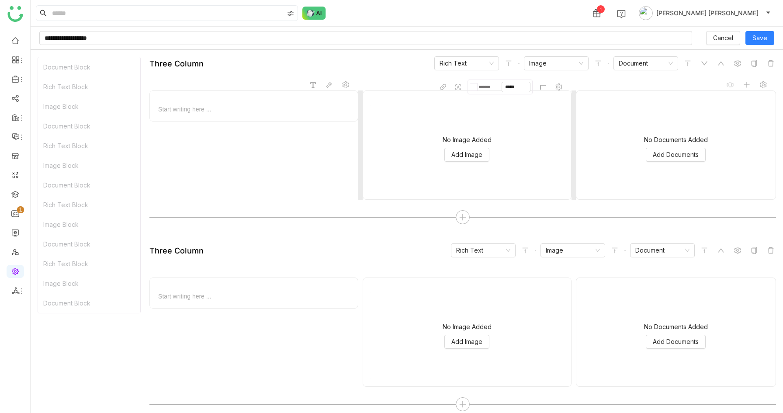
scroll to position [575, 0]
click at [464, 215] on icon at bounding box center [463, 217] width 8 height 8
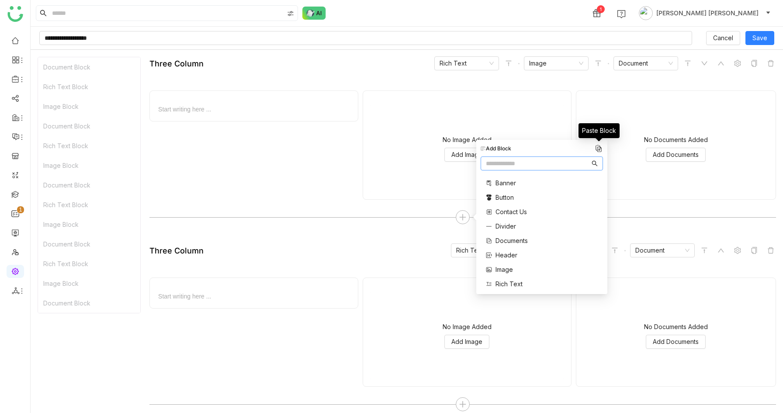
click at [601, 151] on img at bounding box center [598, 148] width 9 height 9
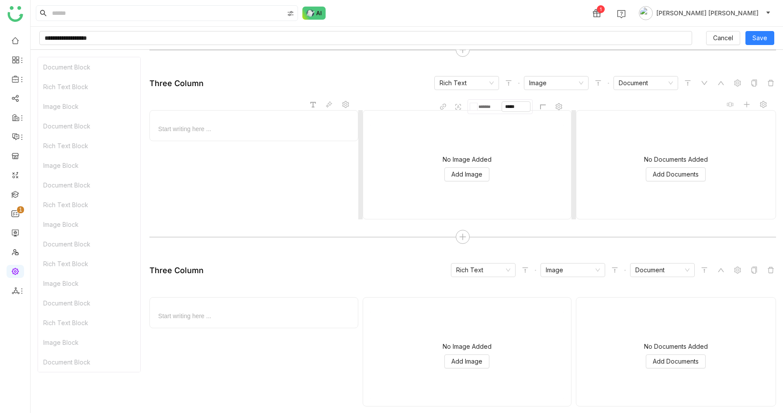
scroll to position [763, 0]
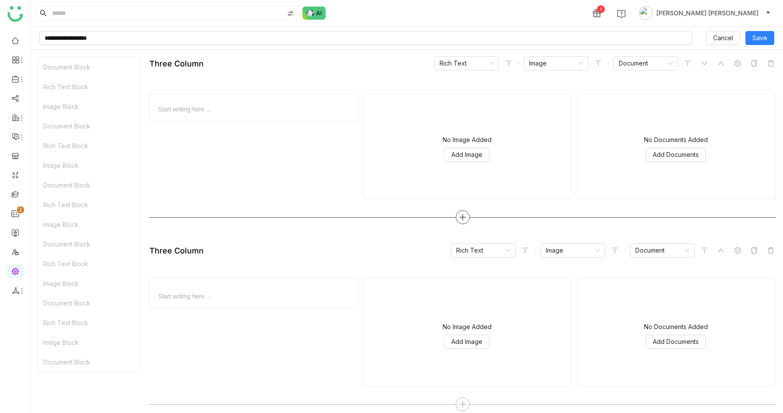
click at [465, 219] on icon at bounding box center [463, 217] width 8 height 8
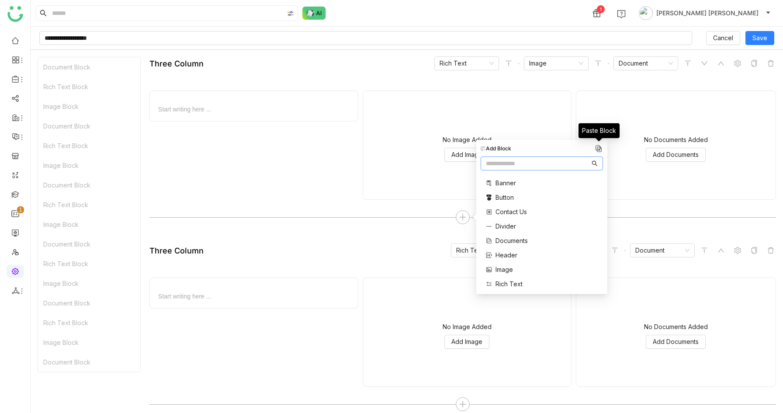
click at [597, 146] on img at bounding box center [598, 148] width 9 height 9
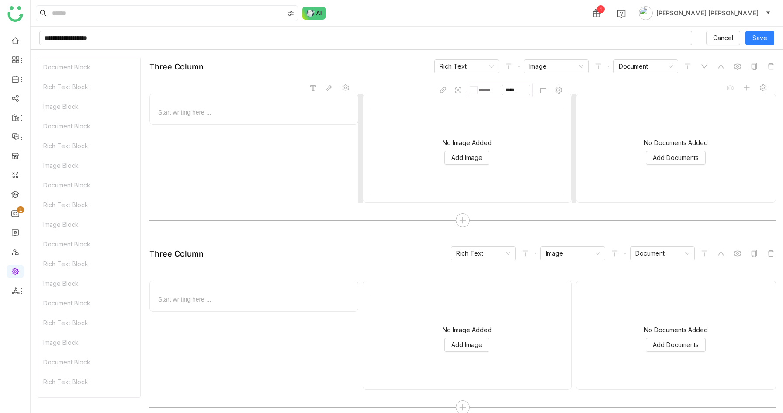
scroll to position [950, 0]
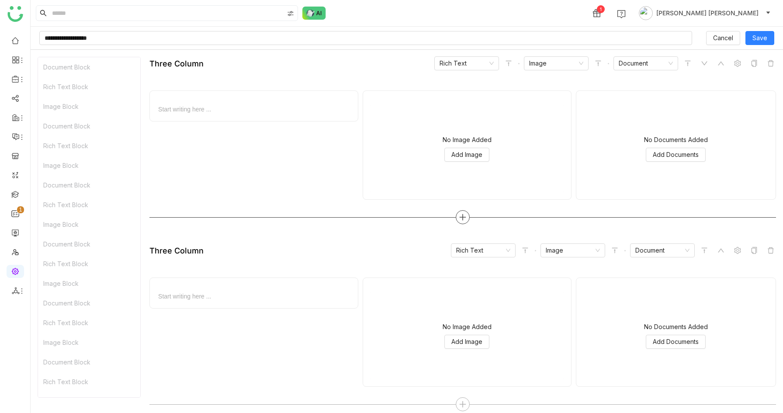
click at [467, 214] on div at bounding box center [463, 217] width 14 height 14
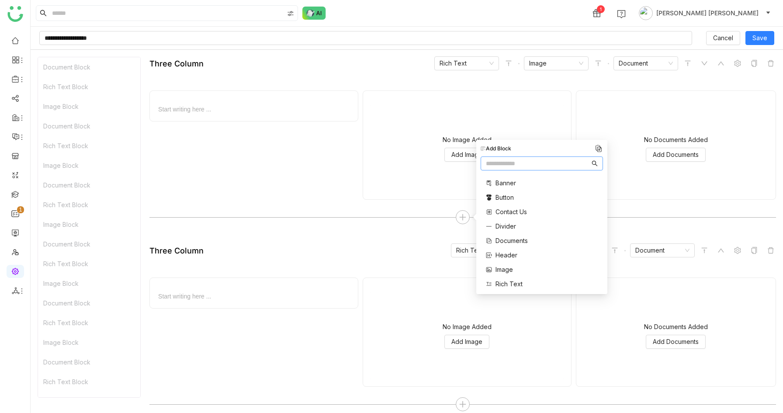
click at [598, 145] on img at bounding box center [598, 148] width 9 height 9
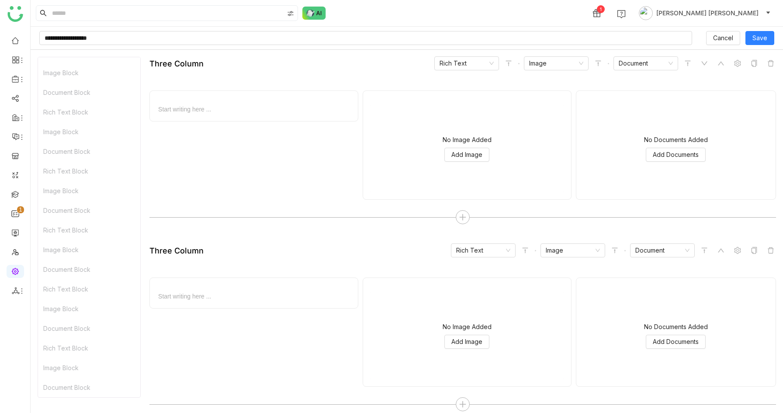
scroll to position [0, 0]
click at [757, 38] on span "Save" at bounding box center [759, 38] width 15 height 10
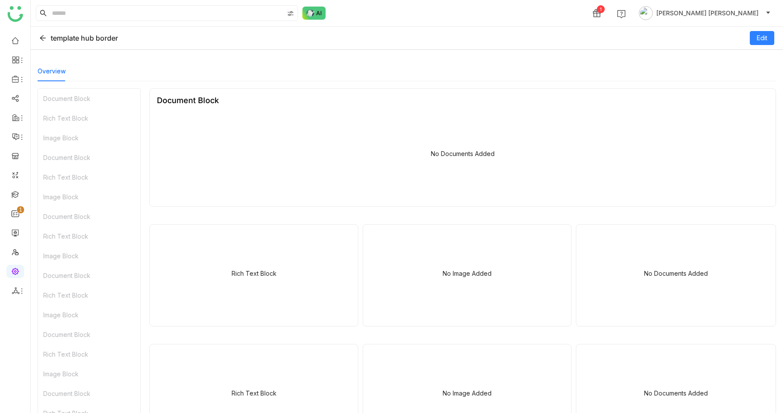
drag, startPoint x: 573, startPoint y: 44, endPoint x: 45, endPoint y: 41, distance: 527.4
click at [45, 41] on div "template hub border Edit" at bounding box center [407, 38] width 752 height 23
click at [45, 41] on icon at bounding box center [42, 38] width 7 height 7
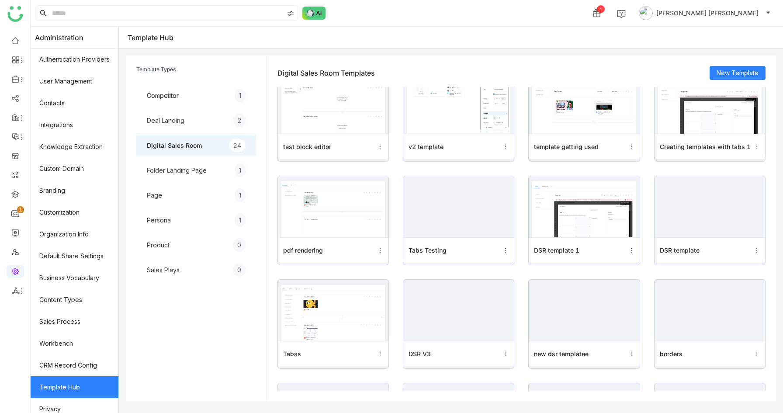
scroll to position [222, 0]
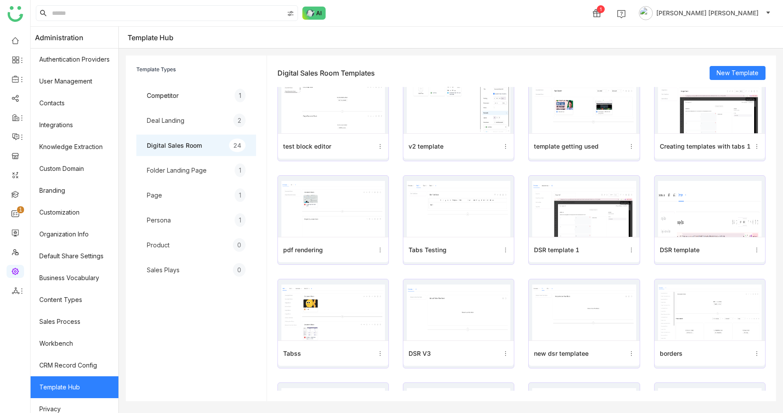
click at [694, 340] on img at bounding box center [710, 312] width 104 height 56
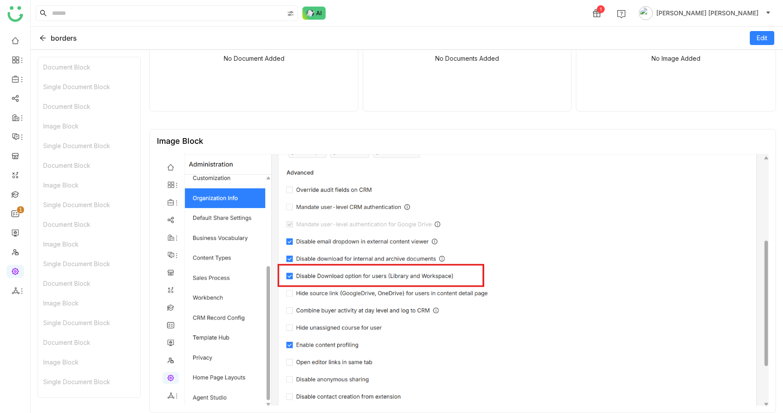
scroll to position [171, 0]
click at [754, 34] on button "Edit" at bounding box center [762, 38] width 24 height 14
